Goal: Task Accomplishment & Management: Manage account settings

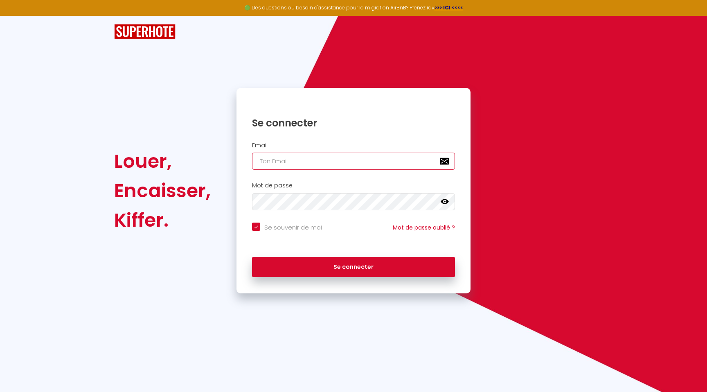
click at [300, 162] on input "email" at bounding box center [353, 161] width 203 height 17
type input "[EMAIL_ADDRESS][DOMAIN_NAME]"
click at [252, 257] on button "Se connecter" at bounding box center [353, 267] width 203 height 20
checkbox input "true"
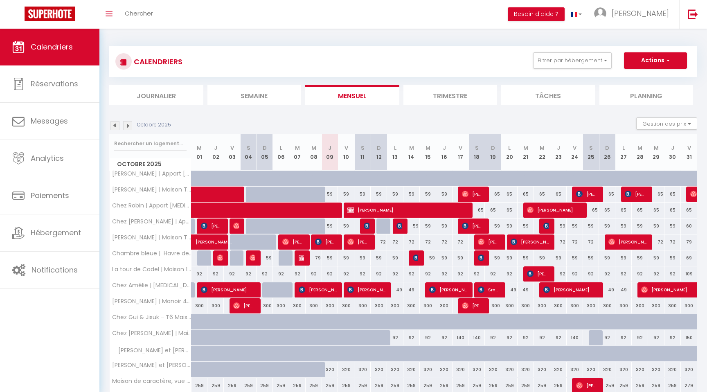
click at [113, 123] on img at bounding box center [114, 125] width 9 height 9
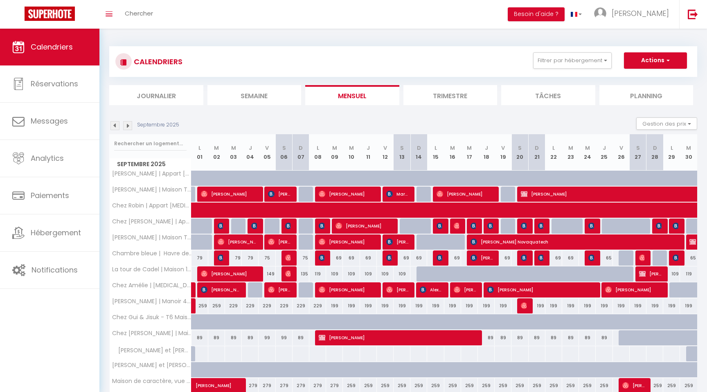
click at [128, 126] on img at bounding box center [127, 125] width 9 height 9
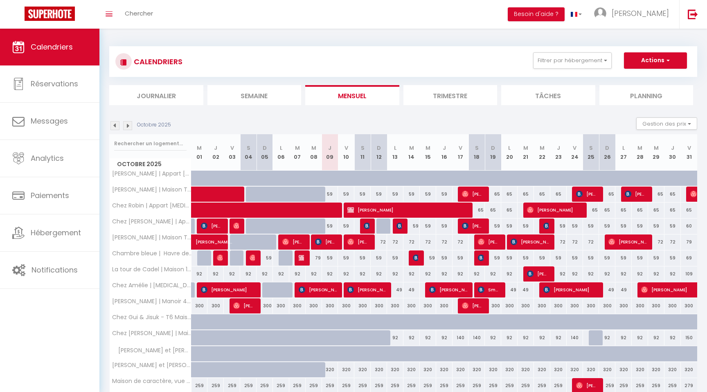
click at [115, 126] on img at bounding box center [114, 125] width 9 height 9
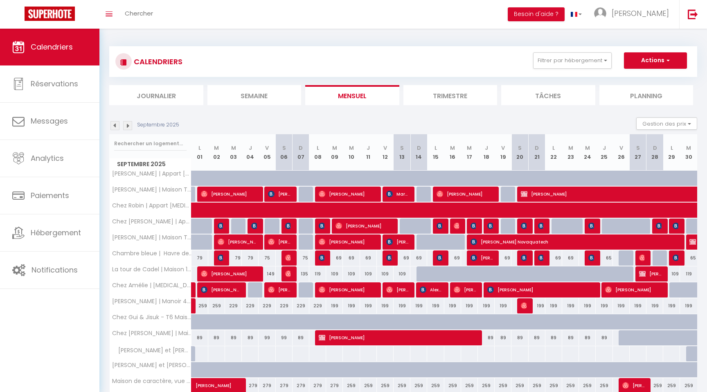
click at [129, 124] on img at bounding box center [127, 125] width 9 height 9
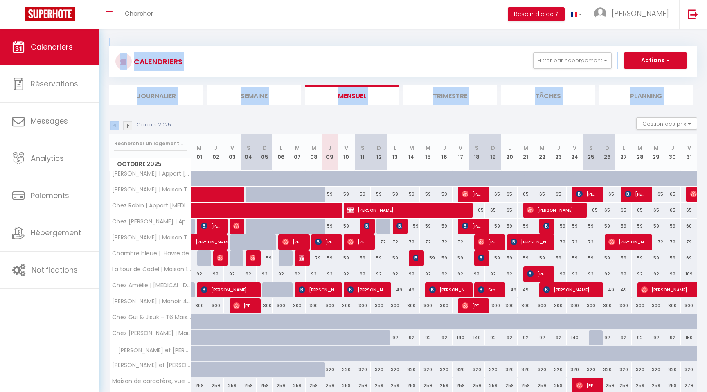
drag, startPoint x: 102, startPoint y: 31, endPoint x: 188, endPoint y: 122, distance: 125.3
click at [188, 124] on div "CALENDRIERS Filtrer par hébergement MONTAUBAN - 82 Chez Laurie | Appart [MEDICA…" at bounding box center [402, 228] width 607 height 399
click at [188, 122] on div "Octobre 2025 Gestion des prix Nb Nuits minimum Règles Disponibilité" at bounding box center [403, 125] width 588 height 17
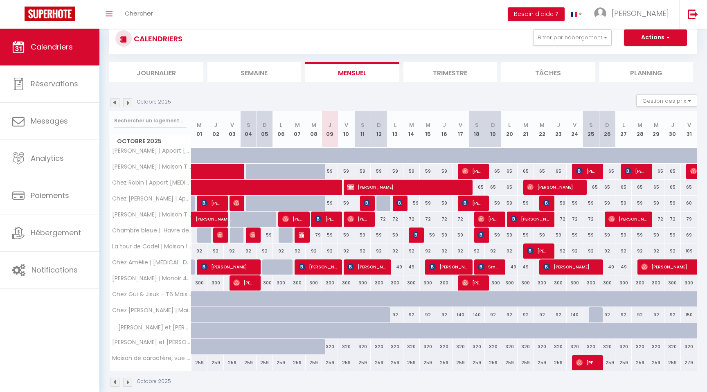
scroll to position [36, 0]
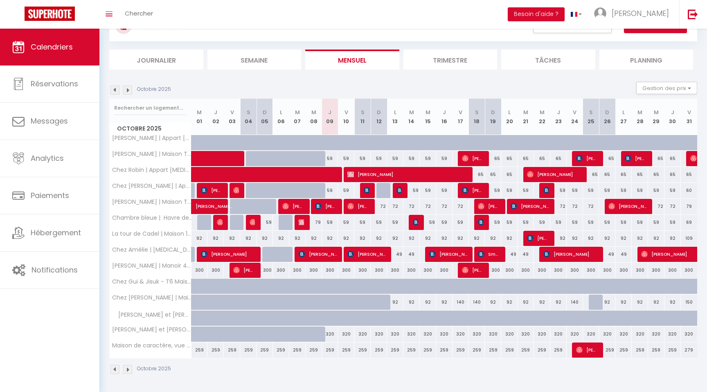
click at [127, 90] on img at bounding box center [127, 89] width 9 height 9
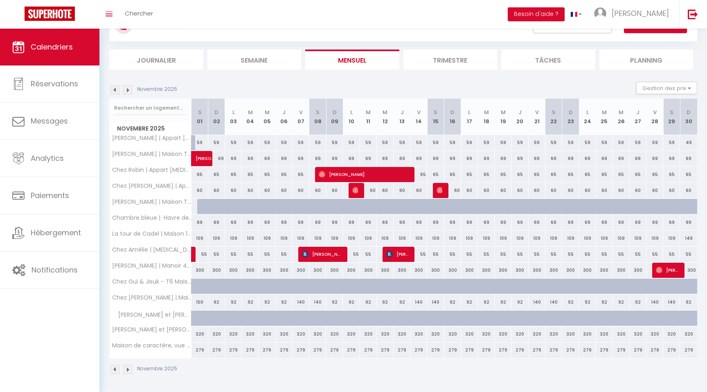
click at [115, 90] on img at bounding box center [114, 89] width 9 height 9
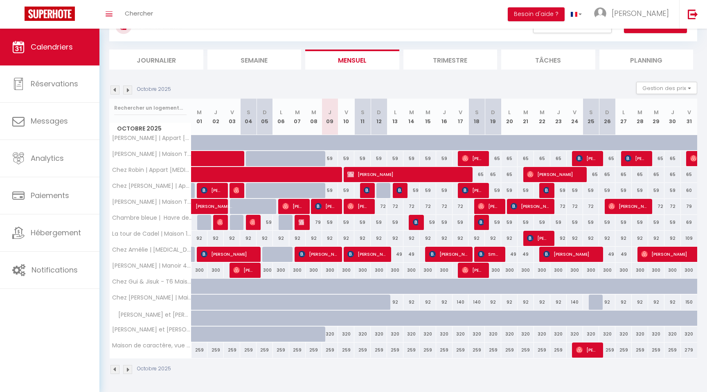
click at [331, 158] on div "59" at bounding box center [330, 158] width 16 height 15
type input "59"
type input "Jeu 09 Octobre 2025"
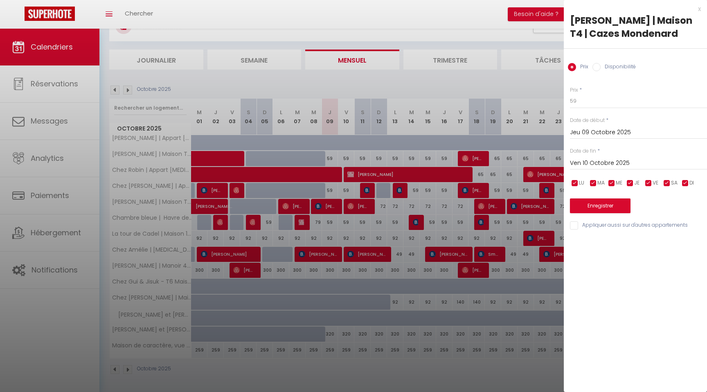
click at [602, 167] on input "Ven 10 Octobre 2025" at bounding box center [638, 163] width 137 height 11
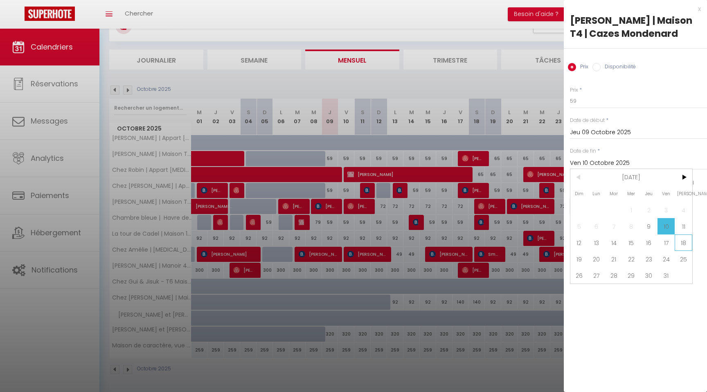
click at [684, 246] on span "18" at bounding box center [683, 242] width 18 height 16
type input "Sam 18 Octobre 2025"
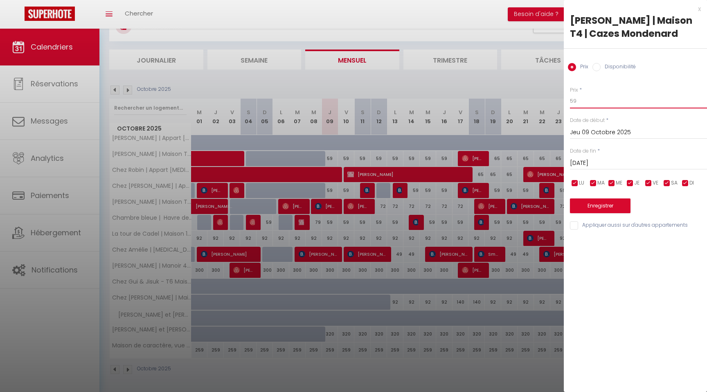
click at [584, 101] on input "59" at bounding box center [638, 101] width 137 height 15
type input "55"
click at [598, 207] on button "Enregistrer" at bounding box center [600, 205] width 61 height 15
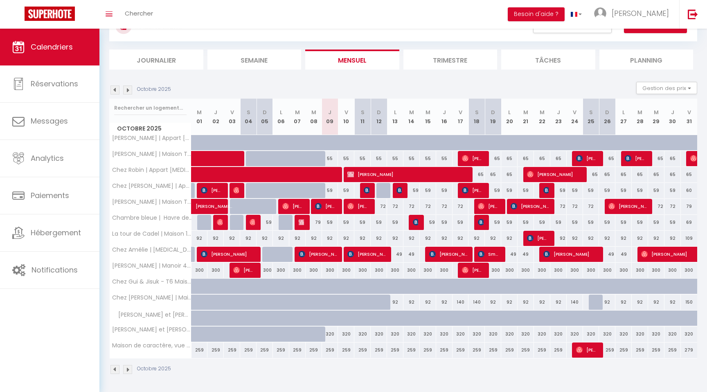
click at [479, 174] on div "65" at bounding box center [476, 174] width 16 height 15
type input "65"
type input "Sam 18 Octobre 2025"
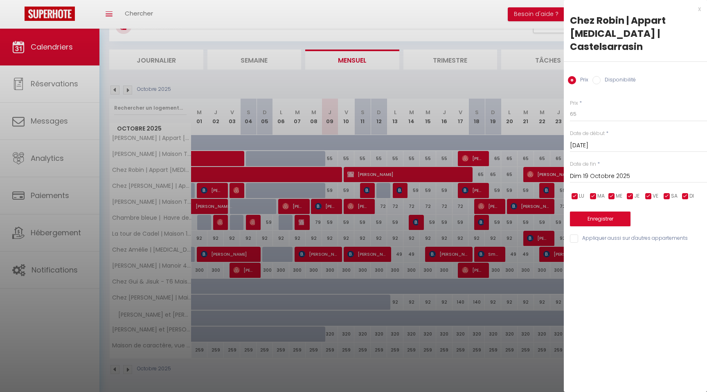
click at [594, 171] on input "Dim 19 Octobre 2025" at bounding box center [638, 176] width 137 height 11
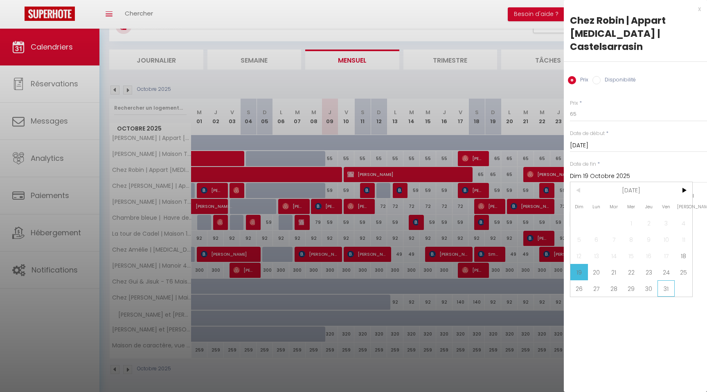
click at [667, 280] on span "31" at bounding box center [666, 288] width 18 height 16
type input "Ven 31 Octobre 2025"
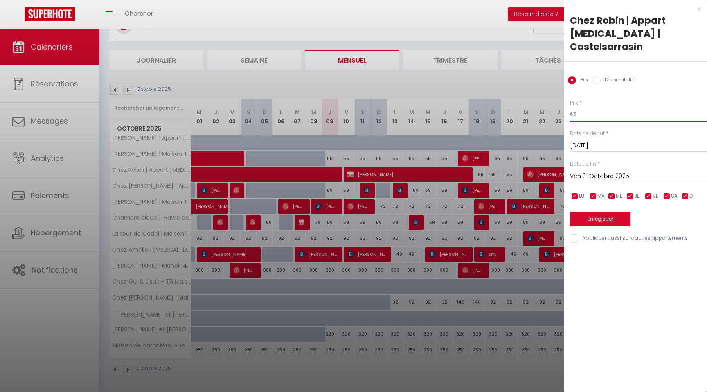
click at [585, 107] on input "65" at bounding box center [638, 114] width 137 height 15
type input "6"
type input "59"
click at [608, 213] on div "Prix * 59 Statut * Disponible Indisponible Date de début * Sam 18 Octobre 2025 …" at bounding box center [635, 166] width 143 height 155
click at [608, 212] on button "Enregistrer" at bounding box center [600, 218] width 61 height 15
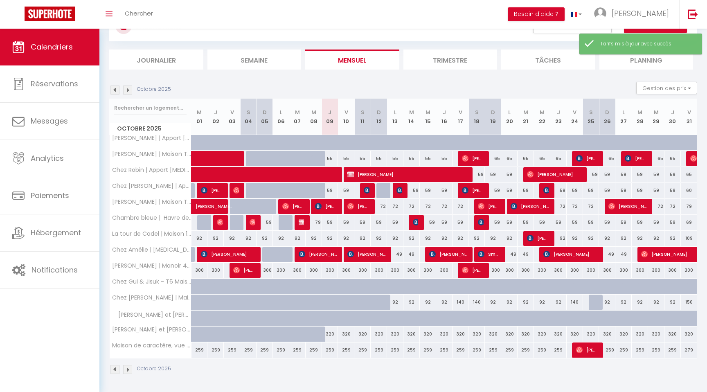
click at [126, 89] on img at bounding box center [127, 89] width 9 height 9
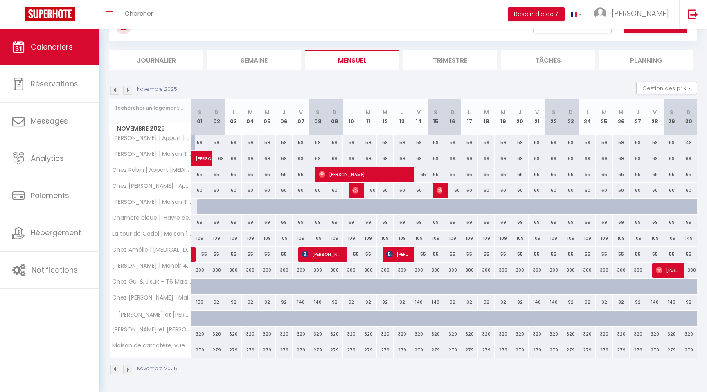
click at [197, 142] on div "59" at bounding box center [199, 142] width 17 height 15
type input "59"
type input "Sam 01 Novembre 2025"
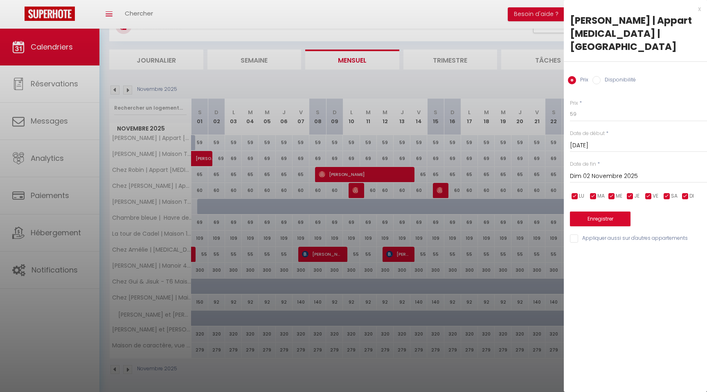
click at [608, 171] on input "Dim 02 Novembre 2025" at bounding box center [638, 176] width 137 height 11
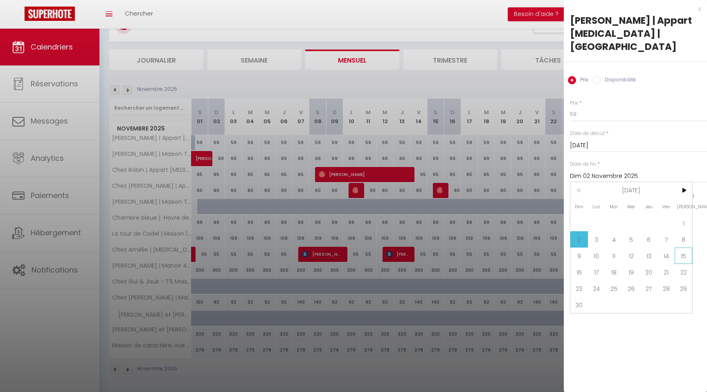
click at [685, 247] on span "15" at bounding box center [683, 255] width 18 height 16
type input "Sam 15 Novembre 2025"
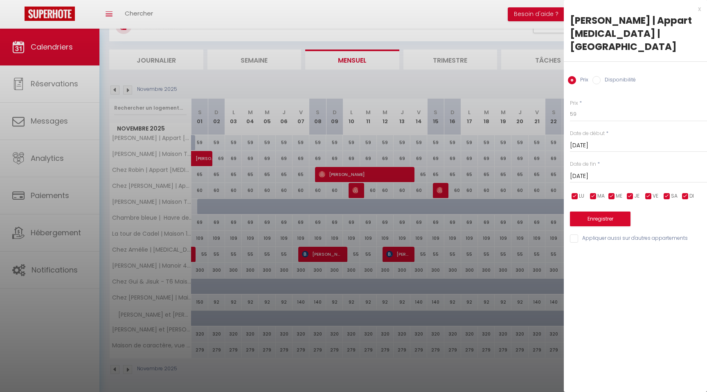
click at [600, 76] on label "Disponibilité" at bounding box center [617, 80] width 35 height 9
click at [600, 76] on input "Disponibilité" at bounding box center [596, 80] width 8 height 8
radio input "true"
radio input "false"
click at [584, 107] on select "Disponible Indisponible" at bounding box center [638, 115] width 137 height 16
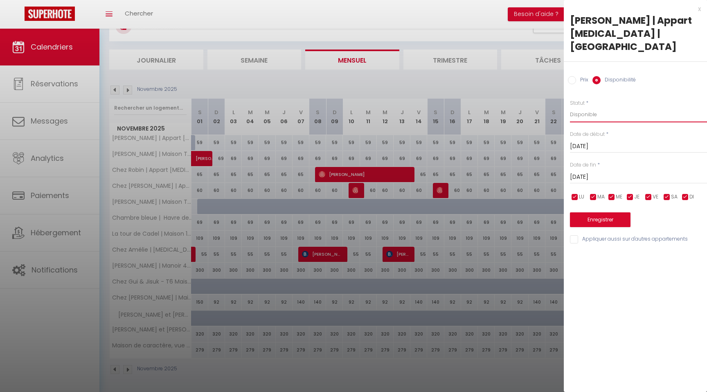
select select "0"
click at [570, 107] on select "Disponible Indisponible" at bounding box center [638, 115] width 137 height 16
click at [597, 212] on button "Enregistrer" at bounding box center [600, 219] width 61 height 15
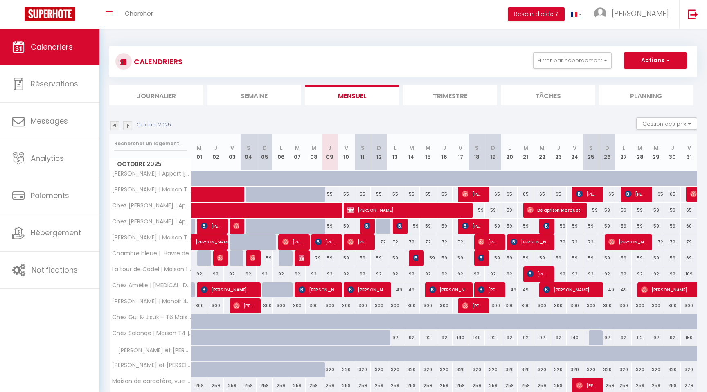
click at [483, 225] on div at bounding box center [476, 226] width 16 height 16
type input "59"
type input "Sam 18 Octobre 2025"
type input "Dim 19 Octobre 2025"
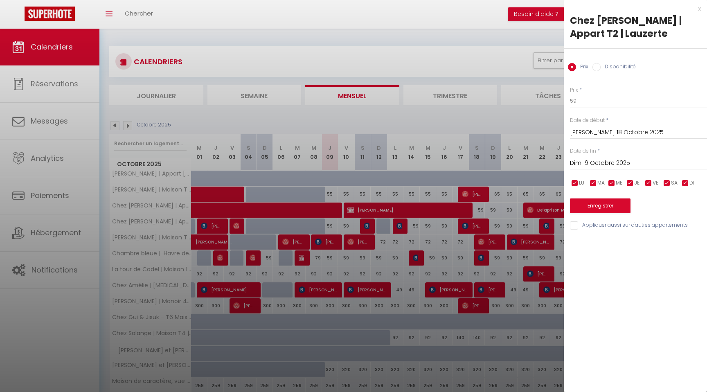
click at [700, 8] on div "x" at bounding box center [632, 9] width 137 height 10
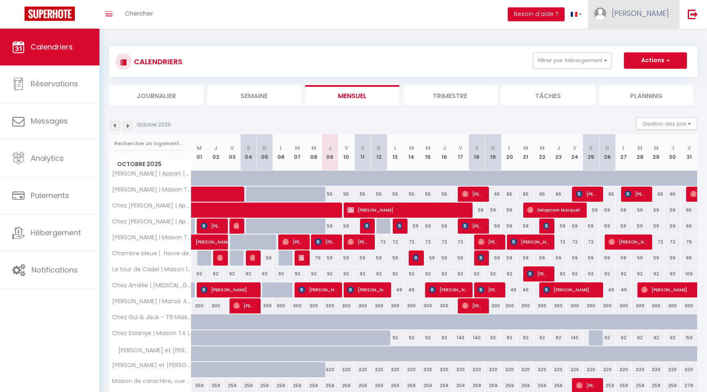
click at [652, 22] on link "[PERSON_NAME]" at bounding box center [633, 14] width 91 height 29
click at [634, 56] on link "Équipe" at bounding box center [646, 56] width 61 height 14
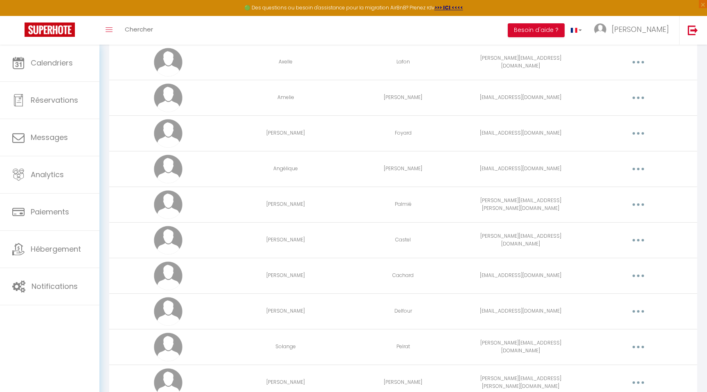
scroll to position [353, 0]
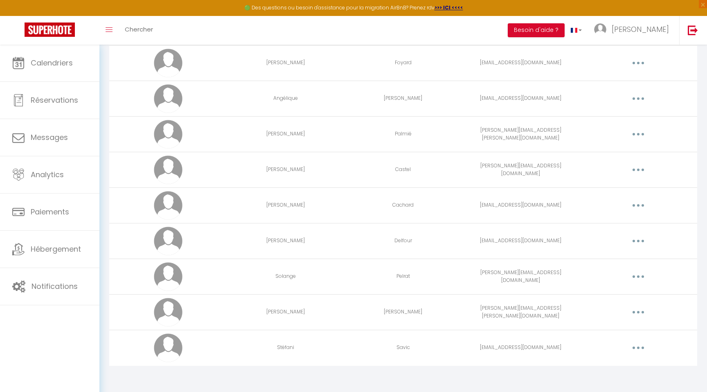
click at [635, 348] on button "button" at bounding box center [638, 347] width 23 height 13
click at [608, 362] on link "Editer" at bounding box center [616, 366] width 61 height 14
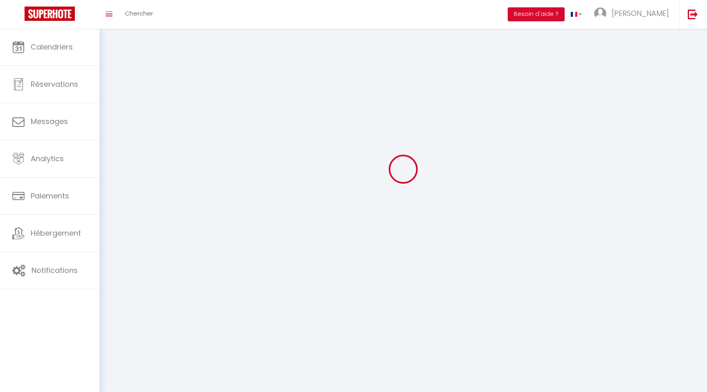
type input "Stéfani"
type input "Savic"
type input "stefani160110@gmail.com"
type textarea "https://app.superhote.com/#/connect/NSCV258Fou"
checkbox input "false"
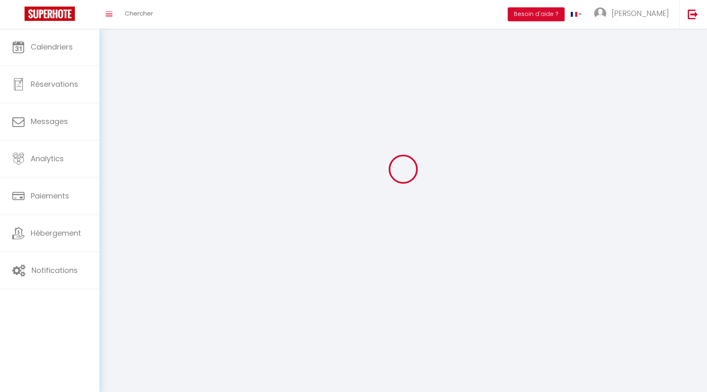
checkbox input "false"
checkbox input "true"
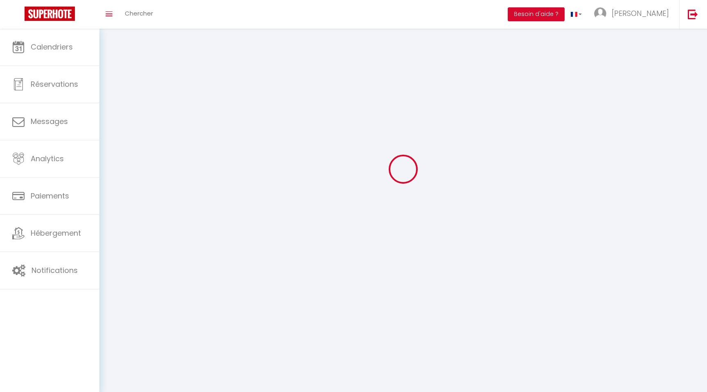
checkbox input "true"
checkbox input "false"
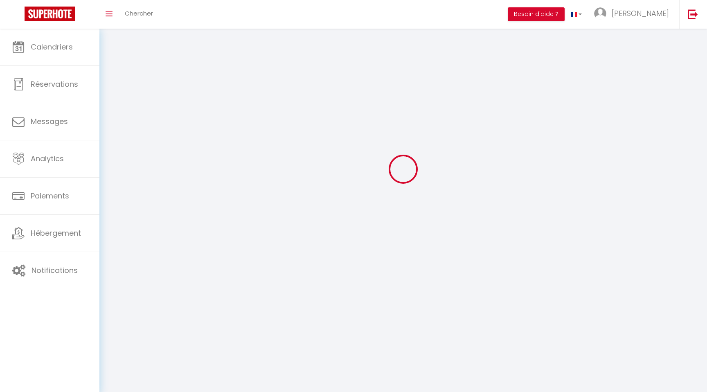
checkbox input "false"
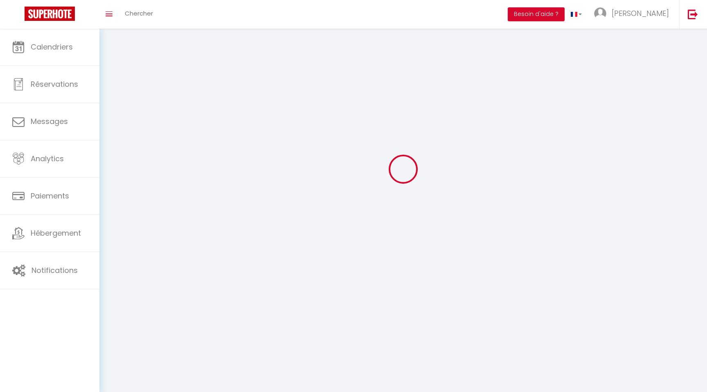
select select
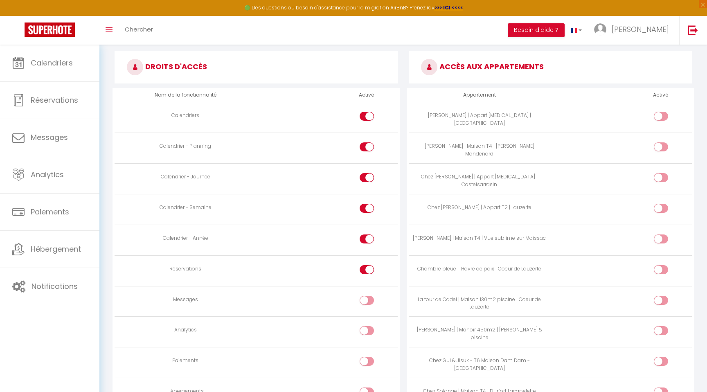
scroll to position [414, 0]
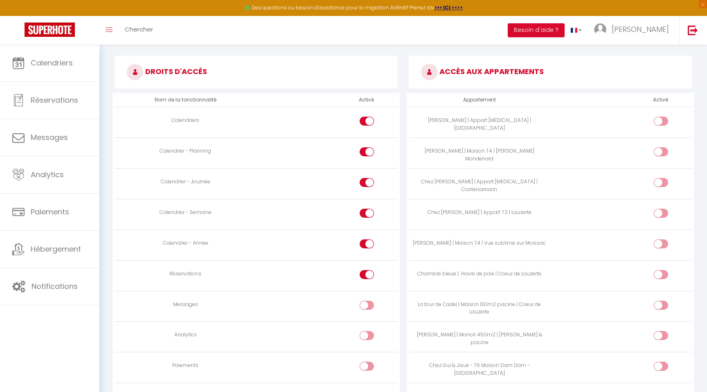
click at [663, 306] on input "checkbox" at bounding box center [668, 307] width 14 height 12
checkbox input "true"
click at [661, 272] on input "checkbox" at bounding box center [668, 276] width 14 height 12
checkbox input "true"
click at [662, 209] on input "checkbox" at bounding box center [668, 215] width 14 height 12
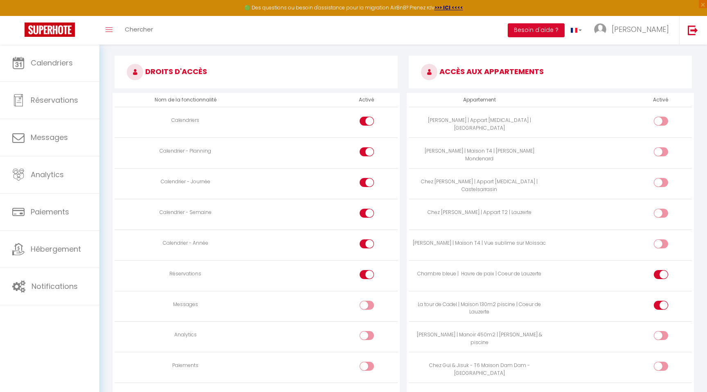
checkbox input "true"
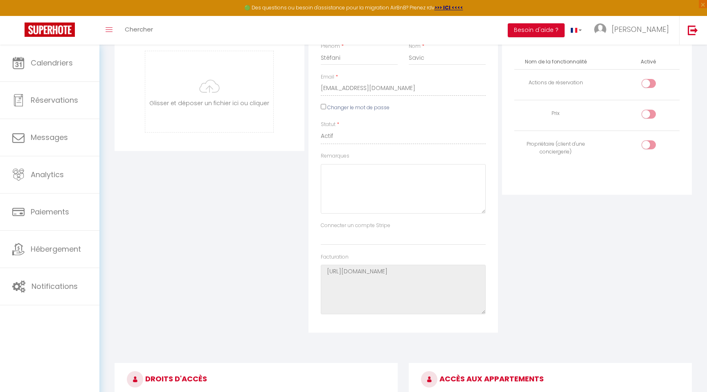
scroll to position [0, 0]
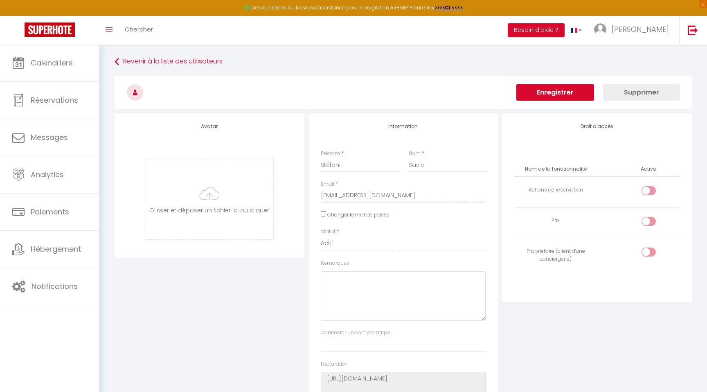
click at [564, 88] on button "Enregistrer" at bounding box center [555, 92] width 78 height 16
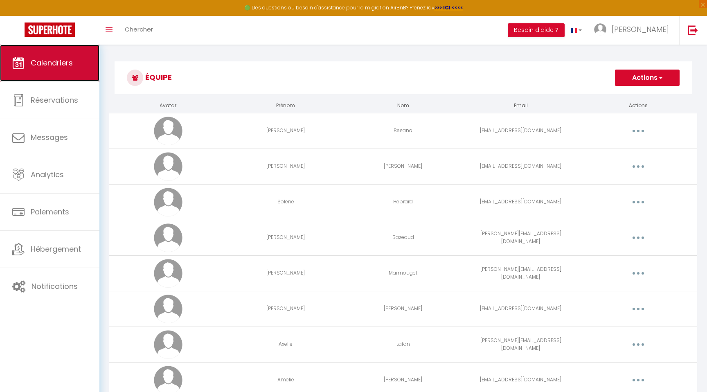
click at [65, 60] on span "Calendriers" at bounding box center [52, 63] width 42 height 10
